Goal: Transaction & Acquisition: Purchase product/service

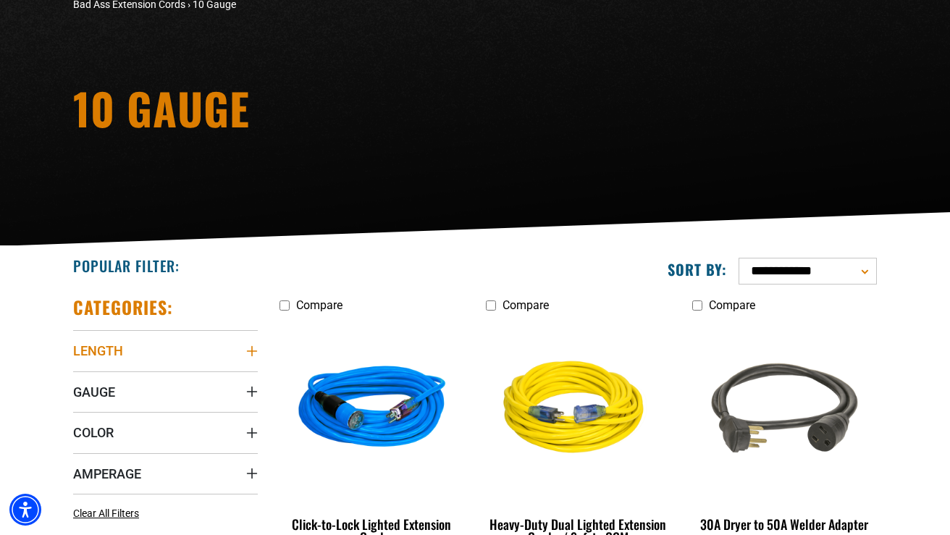
scroll to position [218, 0]
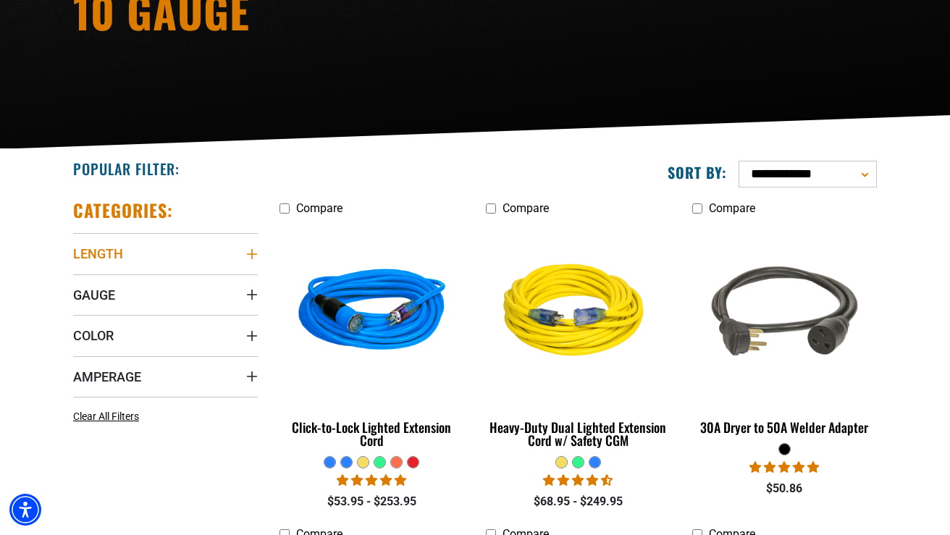
click at [120, 253] on span "Length" at bounding box center [98, 254] width 50 height 17
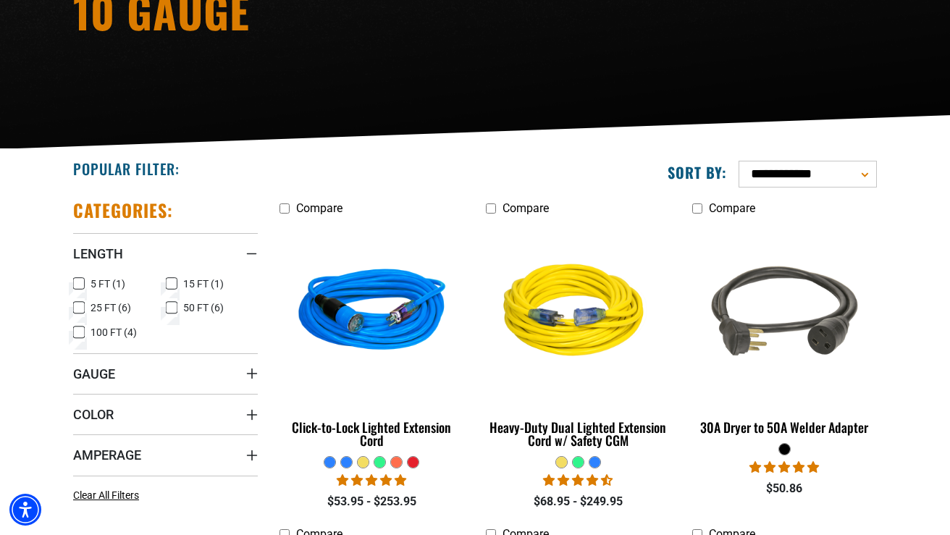
click at [77, 285] on icon at bounding box center [79, 283] width 12 height 19
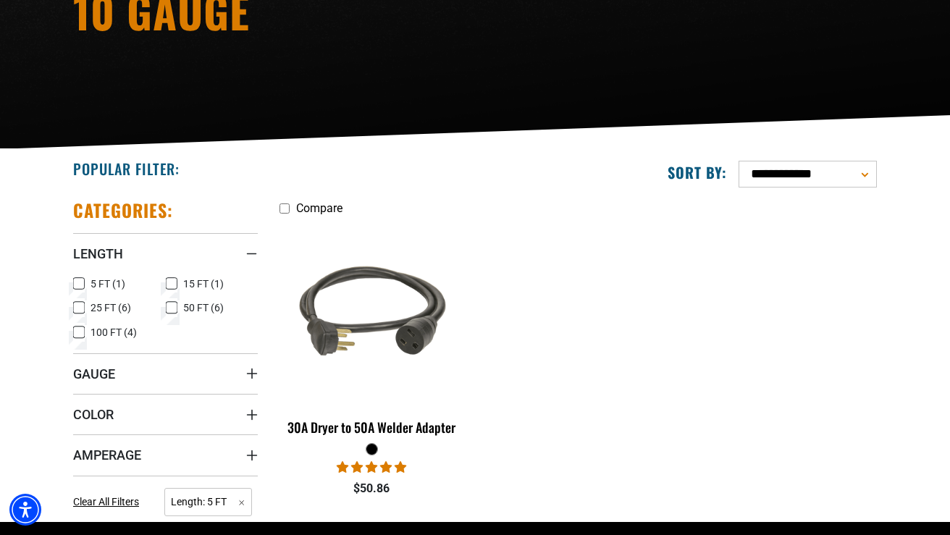
click at [82, 280] on icon at bounding box center [79, 284] width 9 height 8
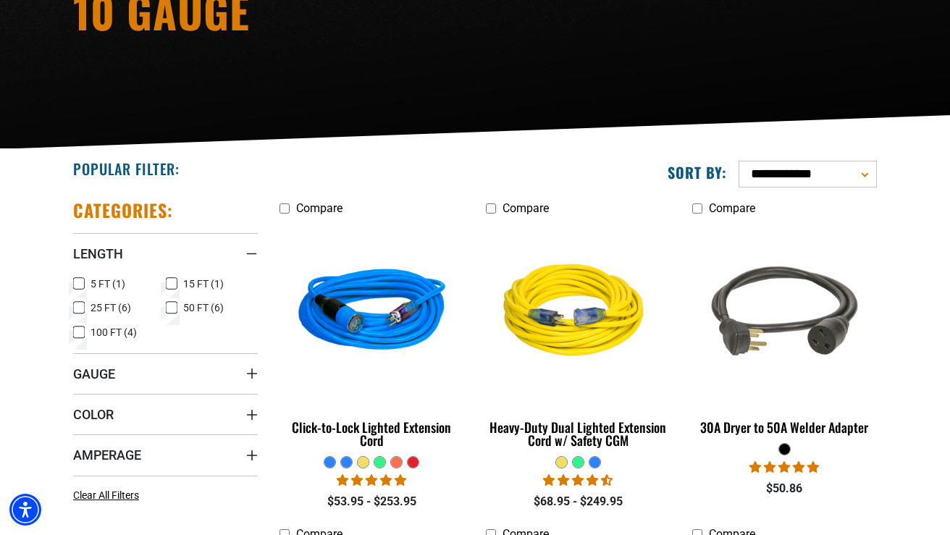
click at [169, 284] on icon at bounding box center [172, 283] width 12 height 19
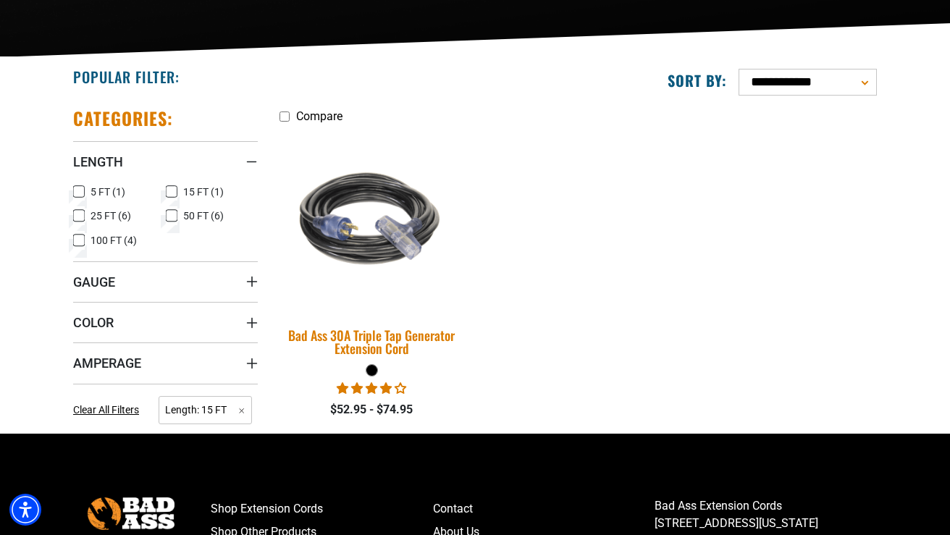
scroll to position [310, 0]
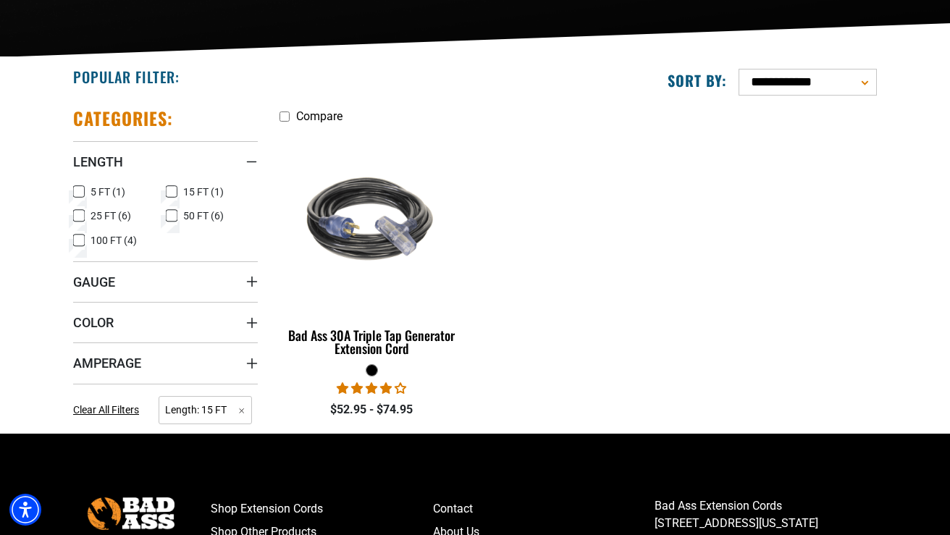
click at [175, 190] on icon at bounding box center [171, 192] width 7 height 4
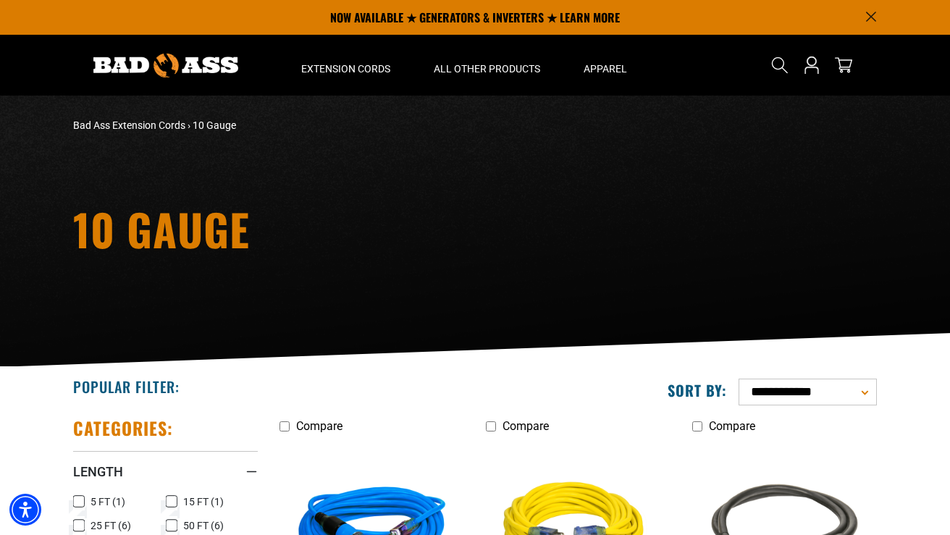
scroll to position [0, 0]
click at [168, 125] on link "Bad Ass Extension Cords" at bounding box center [129, 125] width 112 height 12
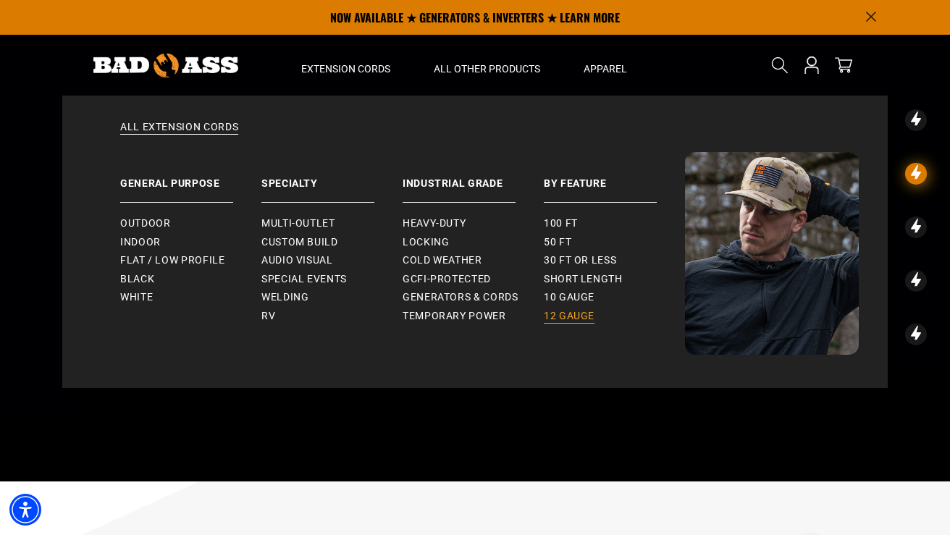
click at [564, 316] on span "12 gauge" at bounding box center [569, 316] width 51 height 13
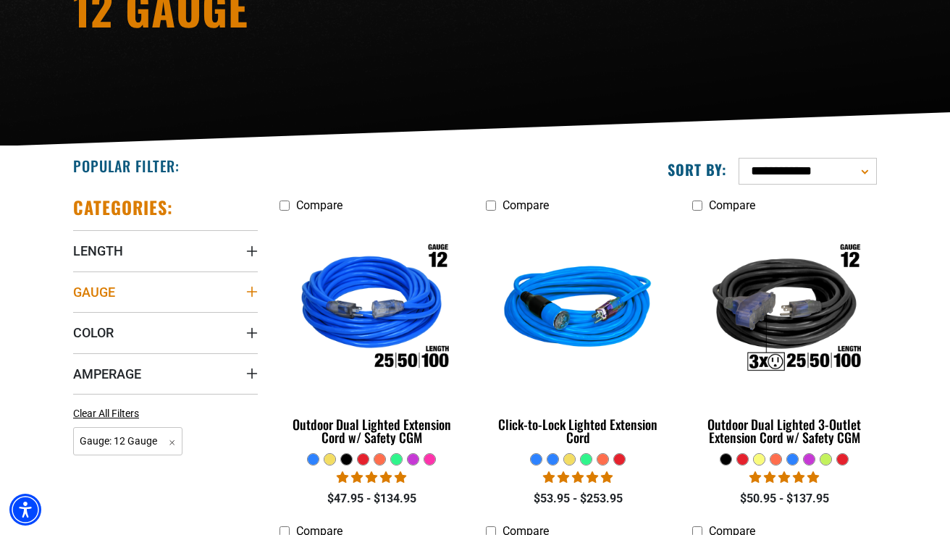
scroll to position [224, 0]
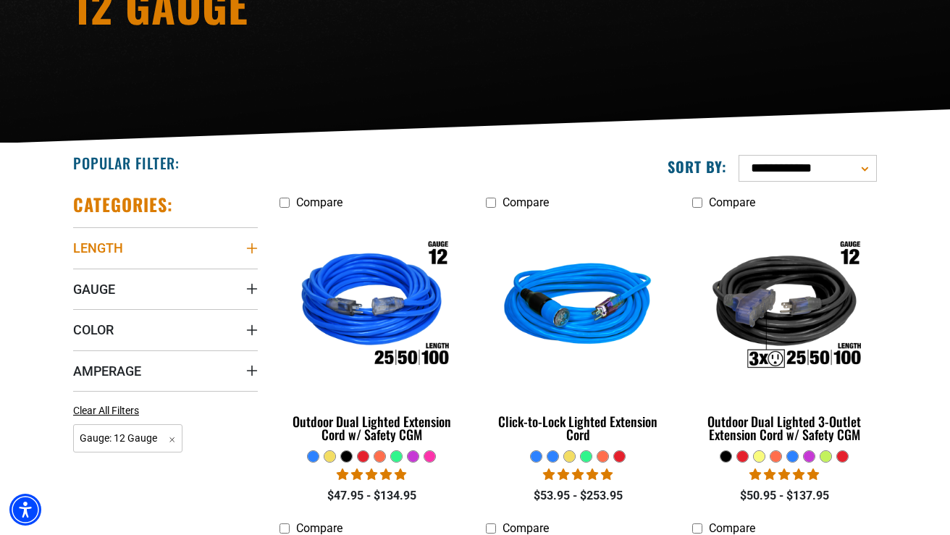
click at [107, 248] on span "Length" at bounding box center [98, 248] width 50 height 17
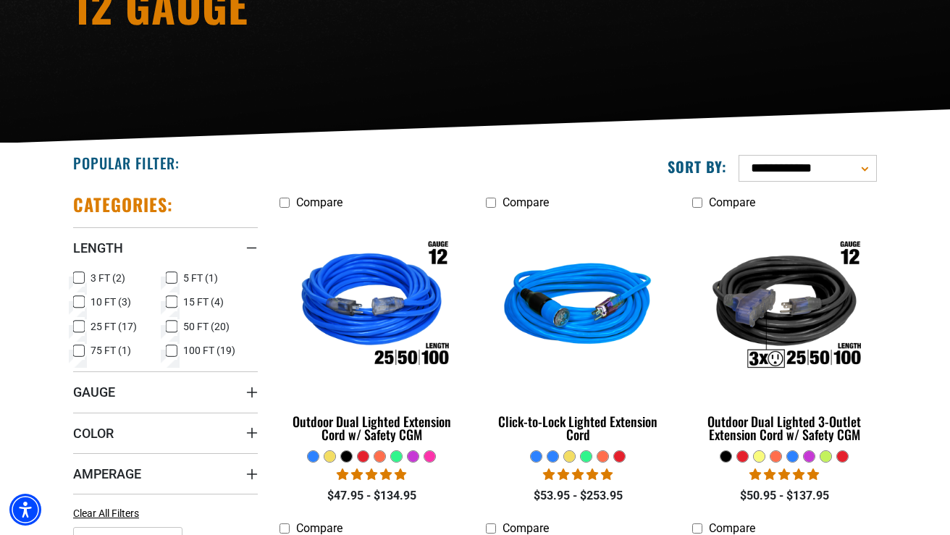
click at [81, 277] on icon at bounding box center [79, 278] width 12 height 19
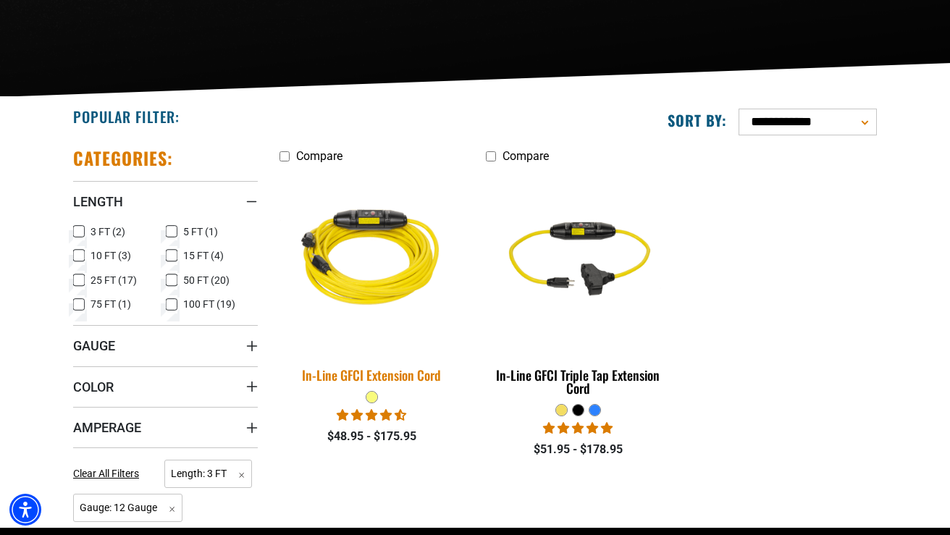
scroll to position [286, 0]
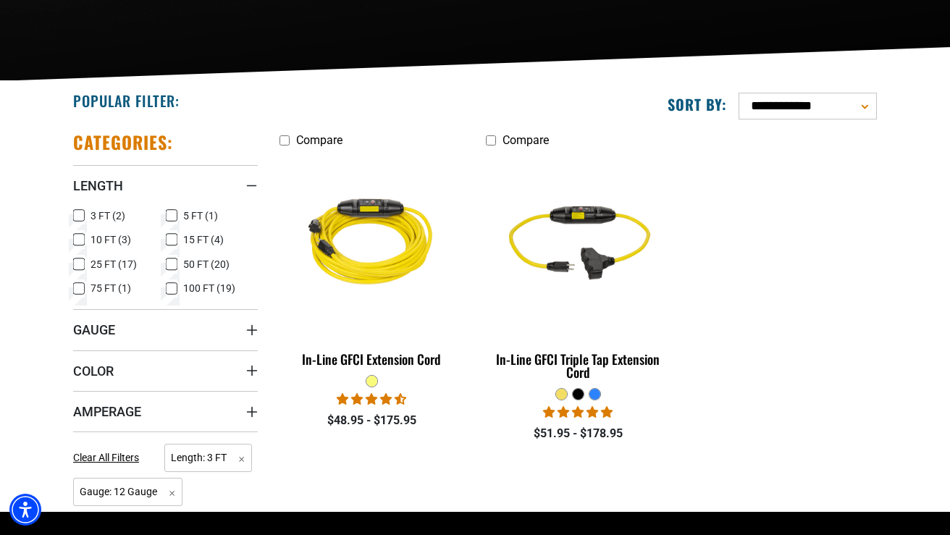
click at [81, 217] on icon at bounding box center [79, 216] width 9 height 8
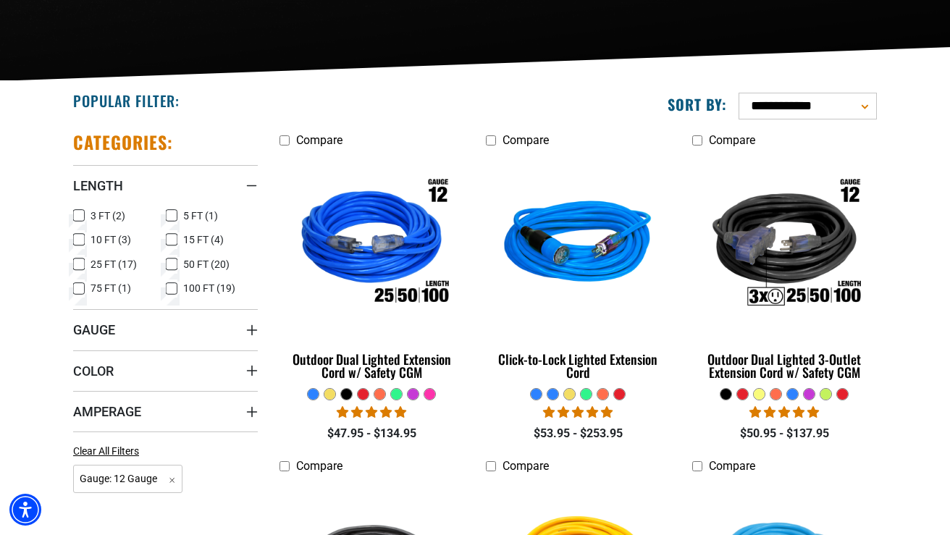
click at [174, 216] on icon at bounding box center [172, 215] width 12 height 19
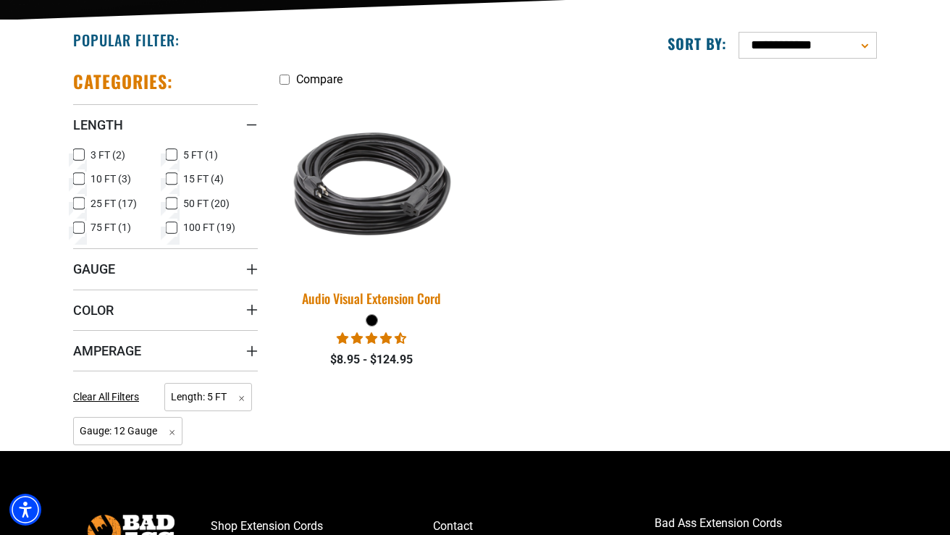
scroll to position [353, 0]
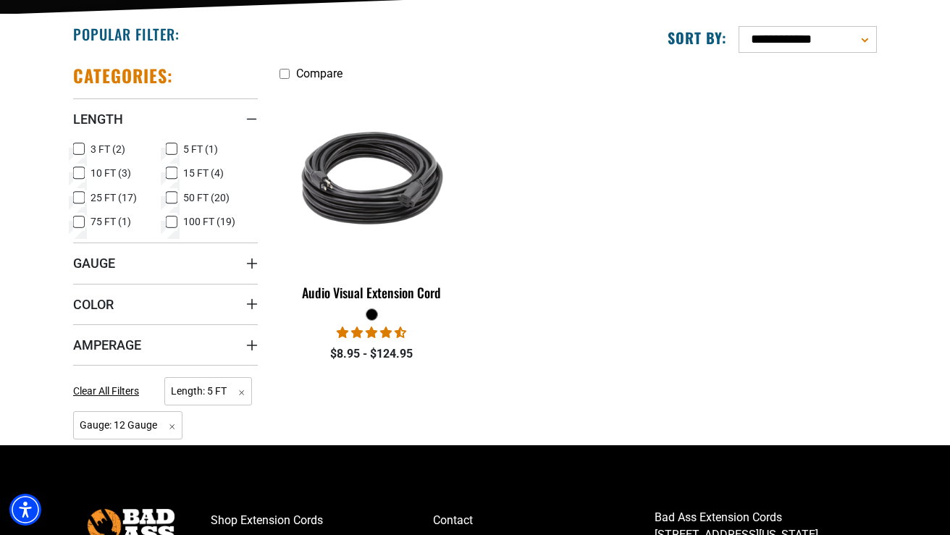
click at [379, 339] on span "4.73 stars" at bounding box center [372, 333] width 70 height 14
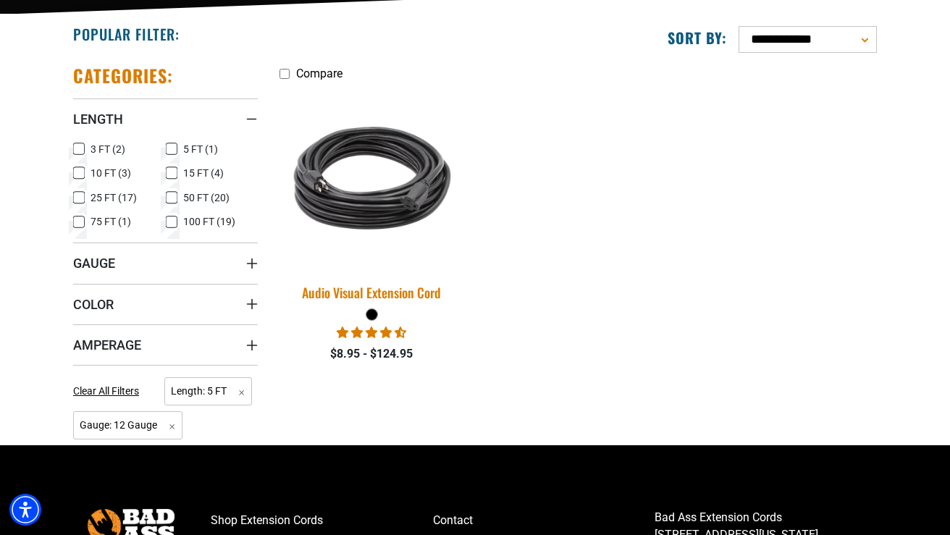
click at [371, 296] on div "Audio Visual Extension Cord" at bounding box center [372, 292] width 185 height 13
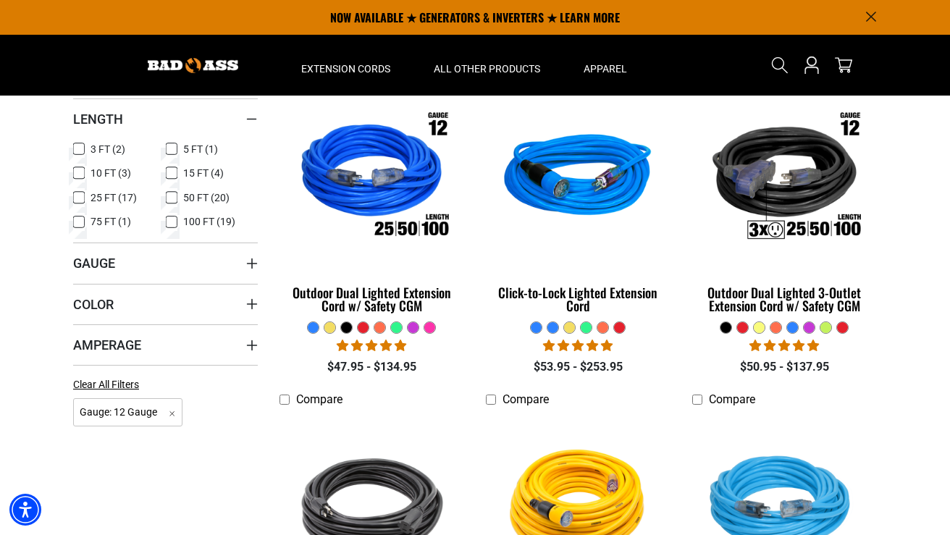
scroll to position [286, 0]
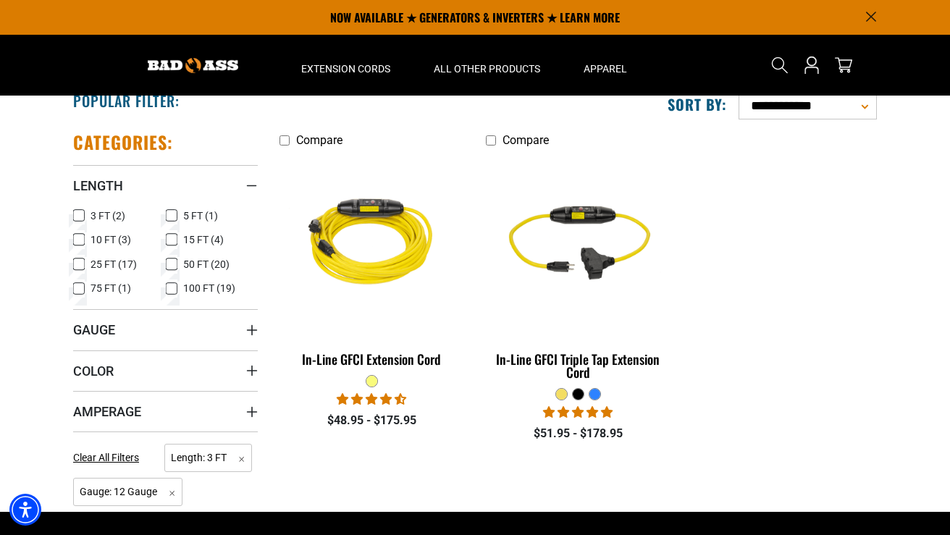
scroll to position [224, 0]
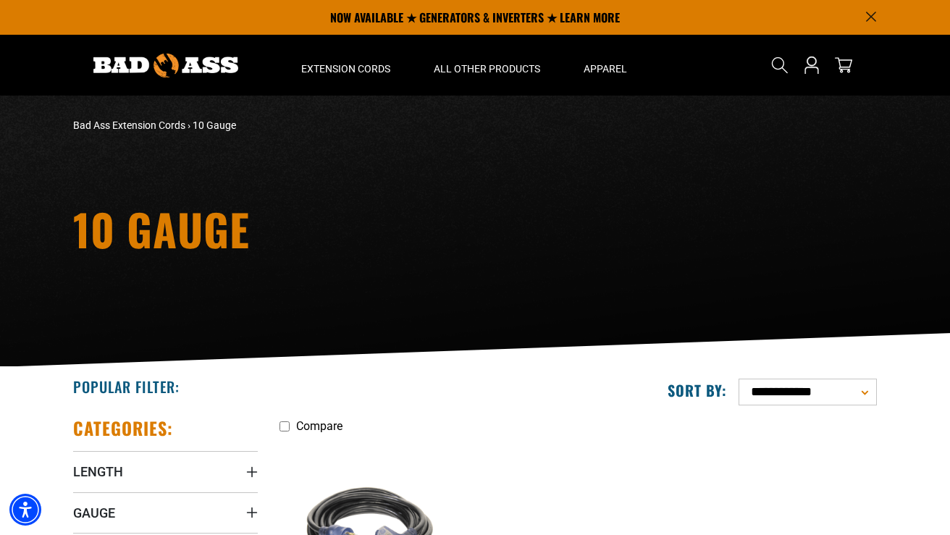
scroll to position [218, 0]
